Goal: Information Seeking & Learning: Check status

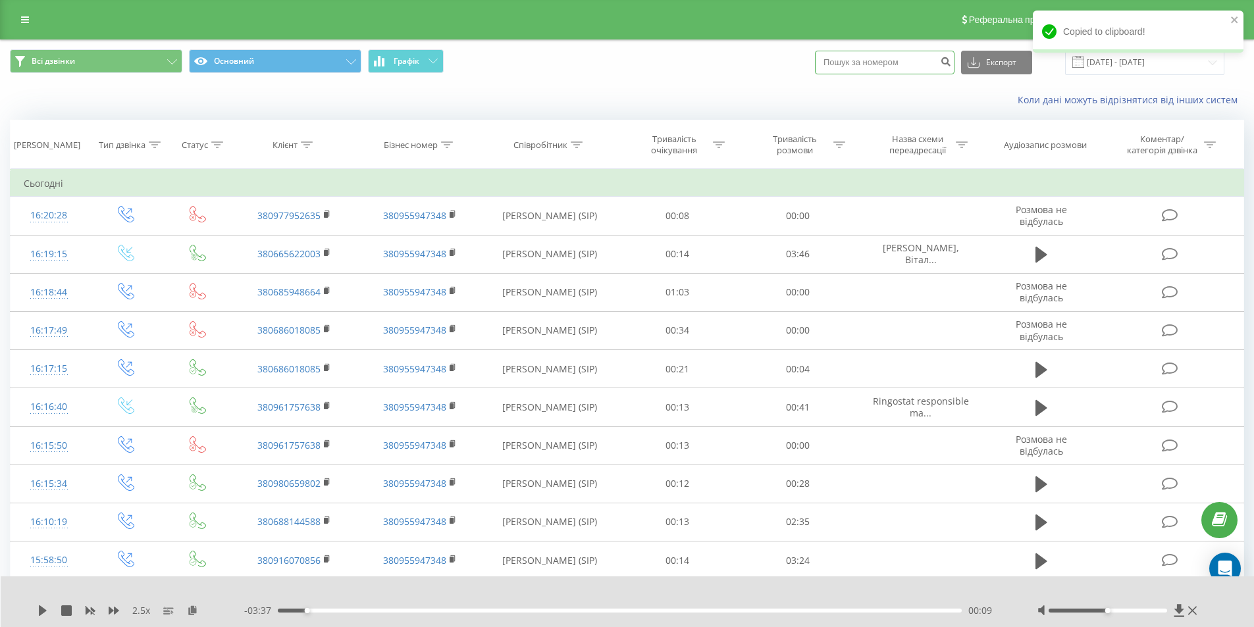
click at [902, 67] on input at bounding box center [884, 63] width 139 height 24
click at [894, 64] on input at bounding box center [884, 63] width 139 height 24
paste input "380505285932"
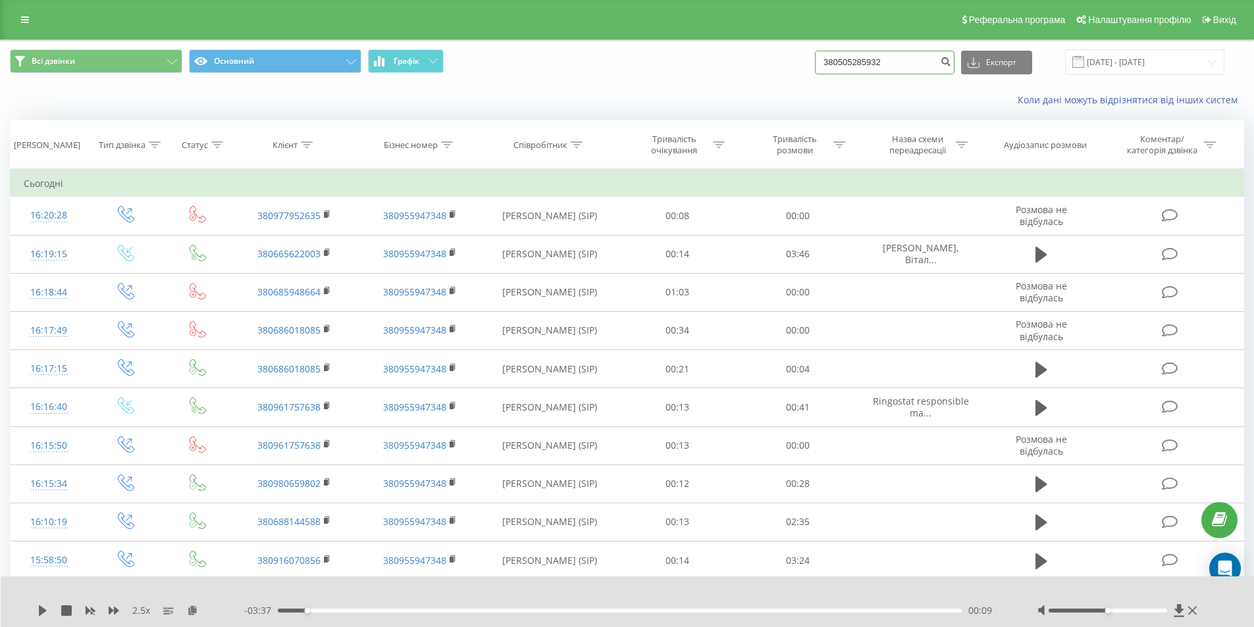
type input "380505285932"
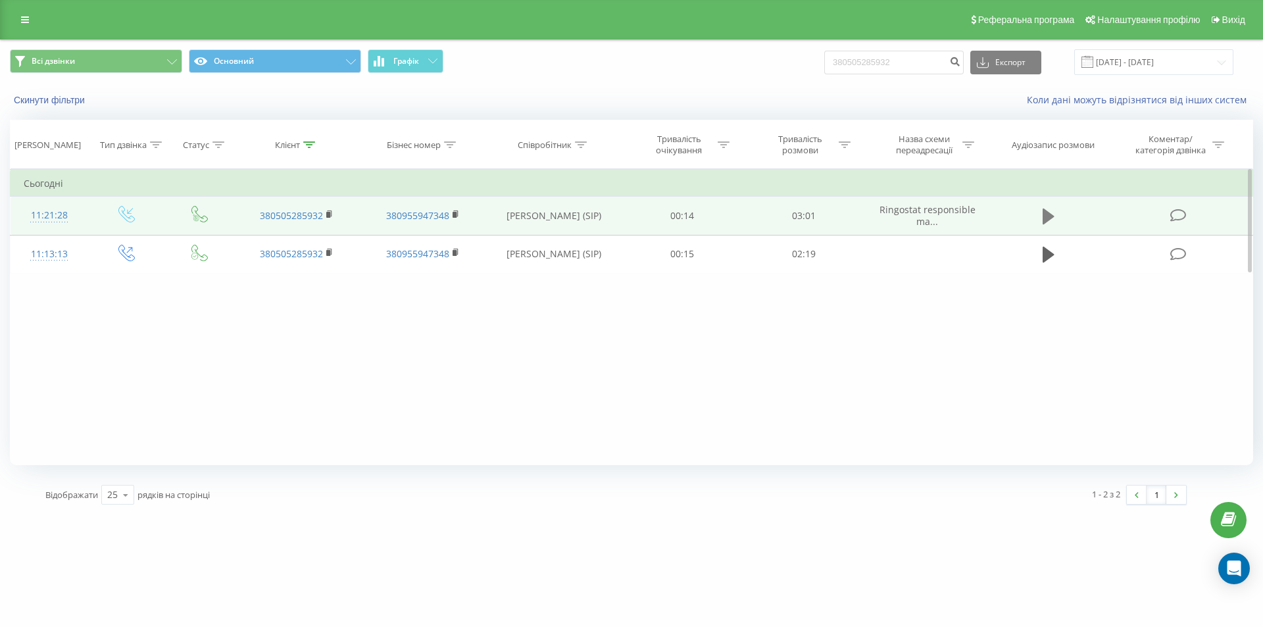
click at [1055, 218] on icon at bounding box center [1049, 216] width 12 height 18
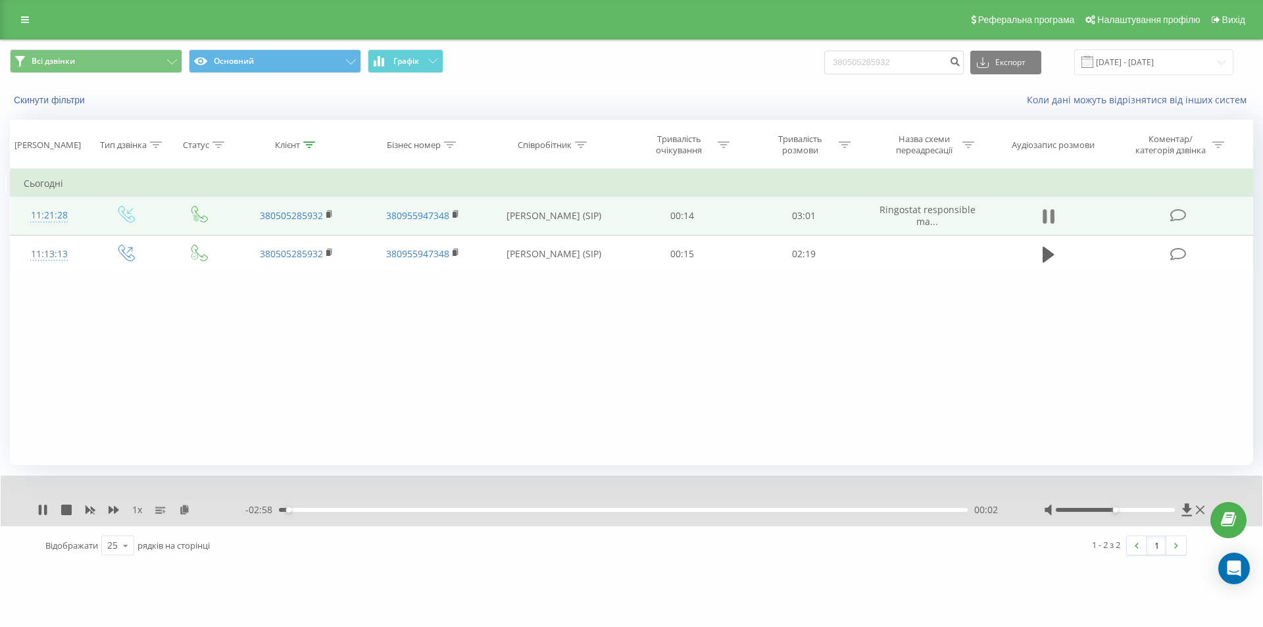
click at [1055, 219] on button at bounding box center [1049, 217] width 20 height 20
click at [118, 506] on icon at bounding box center [114, 510] width 11 height 11
click at [40, 512] on icon at bounding box center [40, 510] width 3 height 11
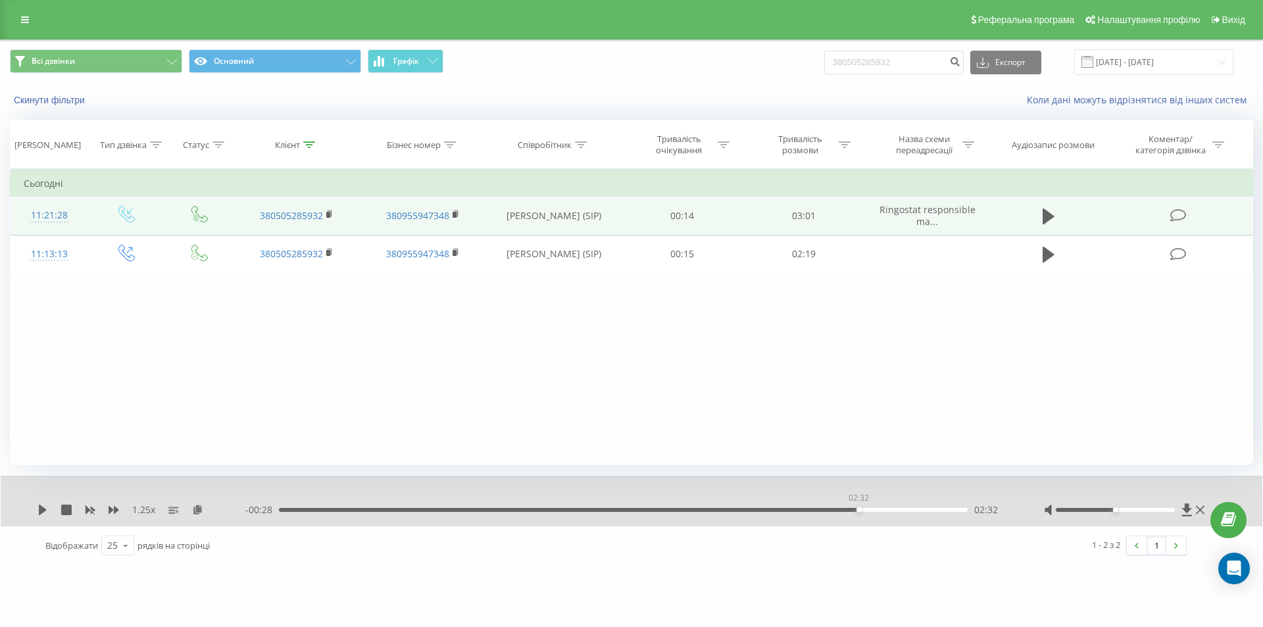
click at [861, 509] on div "02:32" at bounding box center [623, 510] width 689 height 4
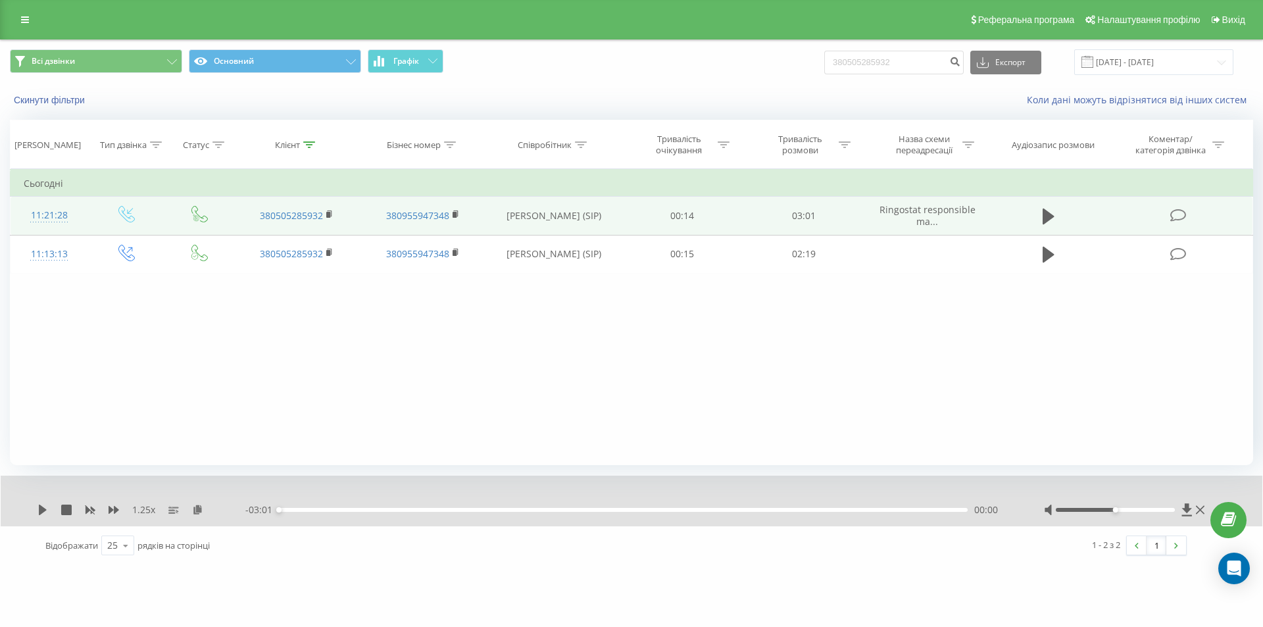
click at [46, 517] on div "1.25 x - 03:01 00:00 00:00" at bounding box center [632, 501] width 1262 height 51
click at [43, 509] on icon at bounding box center [43, 510] width 8 height 11
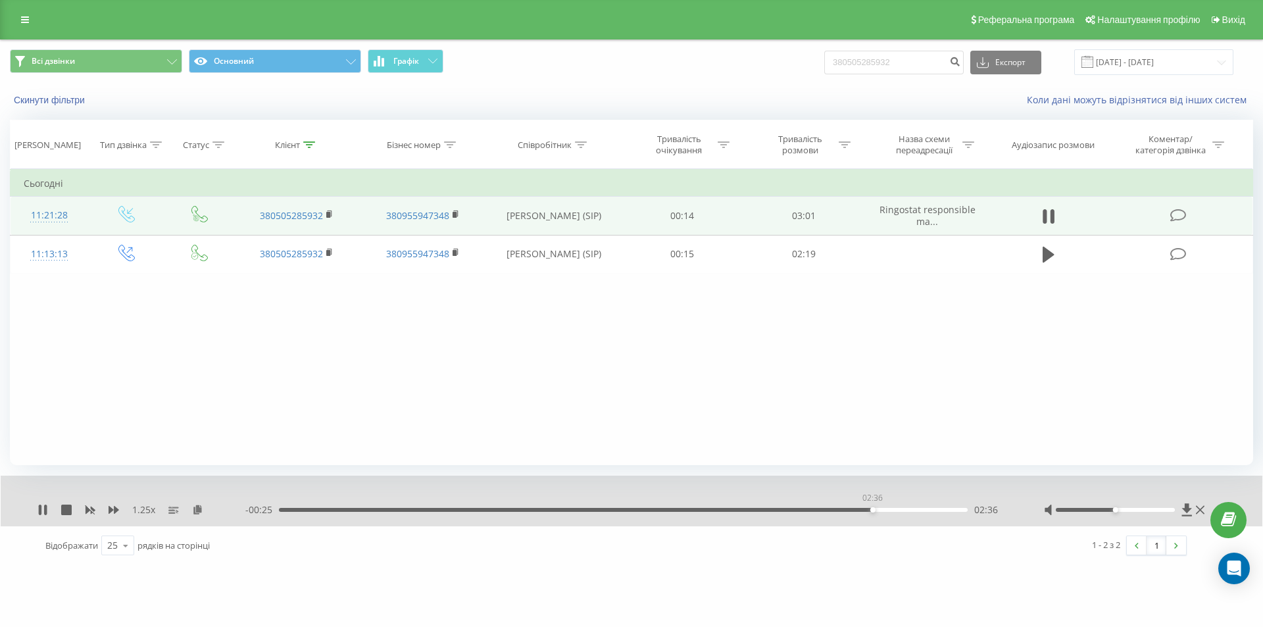
drag, startPoint x: 873, startPoint y: 509, endPoint x: 884, endPoint y: 509, distance: 11.8
click at [876, 509] on div "02:36" at bounding box center [873, 509] width 5 height 5
click at [118, 511] on icon at bounding box center [114, 510] width 11 height 8
click at [39, 509] on icon at bounding box center [40, 510] width 3 height 11
